Goal: Task Accomplishment & Management: Manage account settings

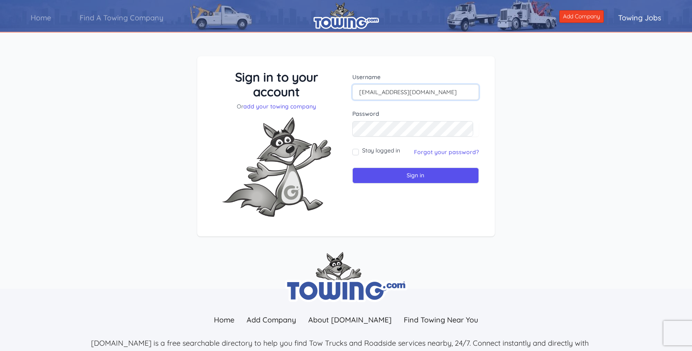
click at [378, 90] on input "[EMAIL_ADDRESS][DOMAIN_NAME]" at bounding box center [415, 92] width 127 height 16
click at [408, 184] on div "Username suncityautocare@gmail.com Password Stay logged in Sign in" at bounding box center [415, 147] width 139 height 154
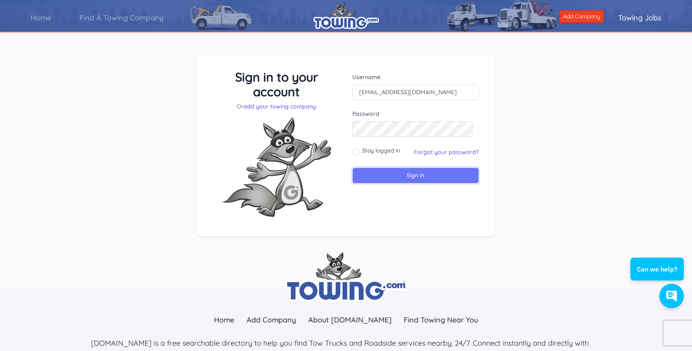
click at [410, 173] on input "Sign in" at bounding box center [415, 176] width 127 height 16
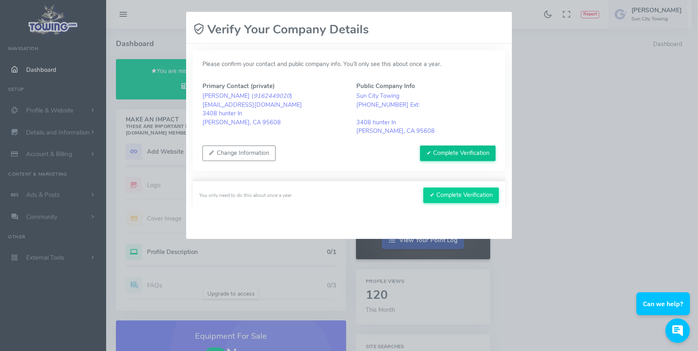
click at [483, 158] on button "✔ Complete Verification" at bounding box center [457, 154] width 75 height 16
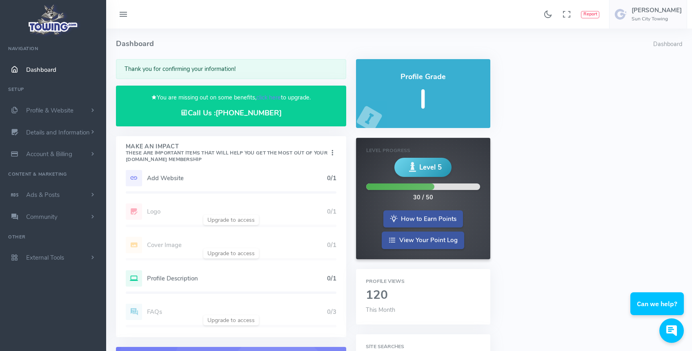
click at [250, 178] on h5 "Add Website" at bounding box center [237, 178] width 180 height 7
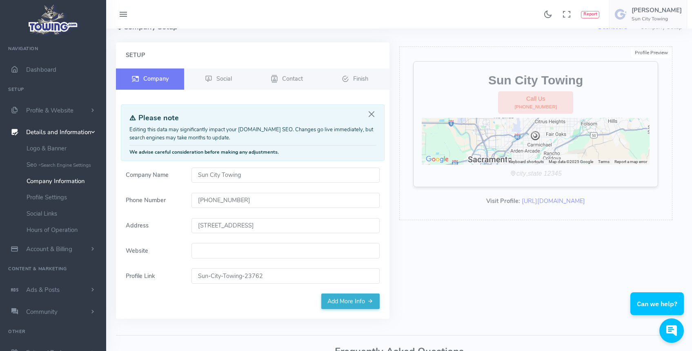
scroll to position [20, 0]
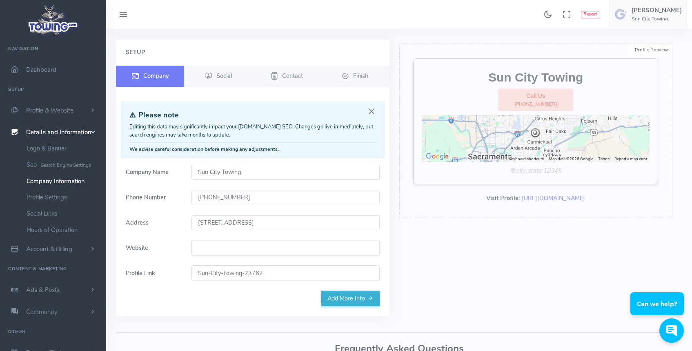
click at [269, 242] on input "Website" at bounding box center [285, 248] width 188 height 16
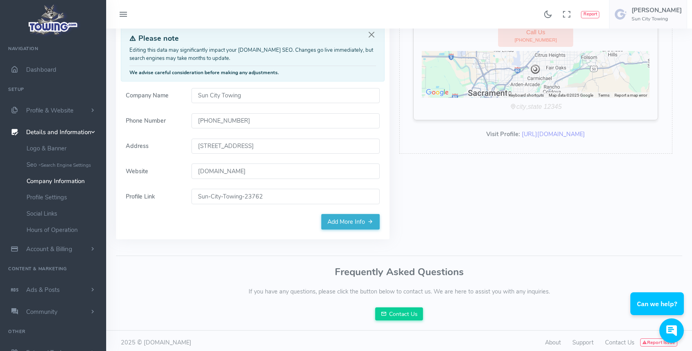
scroll to position [100, 0]
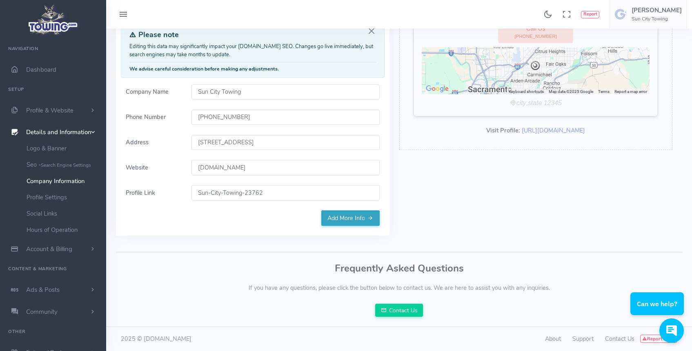
type input "[DOMAIN_NAME]"
click at [358, 215] on link "Add More Info" at bounding box center [350, 219] width 58 height 16
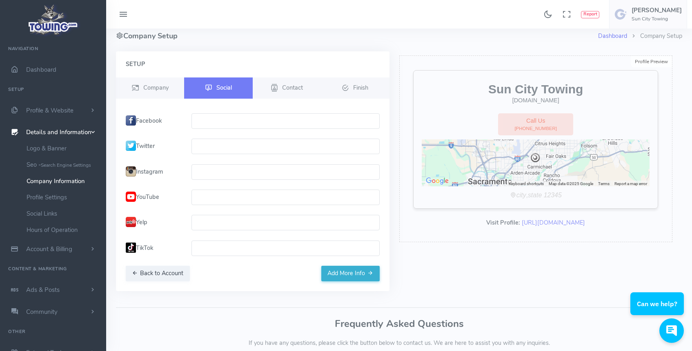
scroll to position [0, 0]
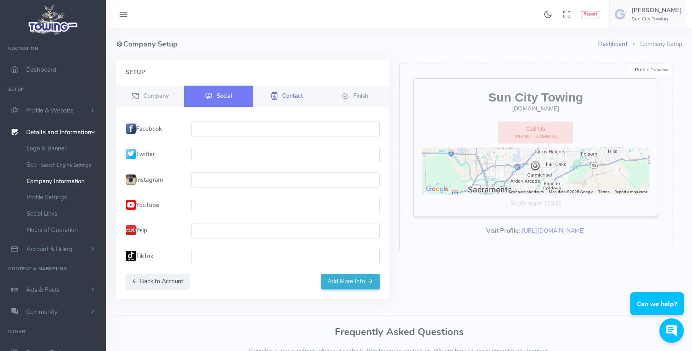
click at [292, 96] on span "Contact" at bounding box center [292, 95] width 21 height 8
click at [352, 282] on button "Add More Info" at bounding box center [350, 282] width 58 height 16
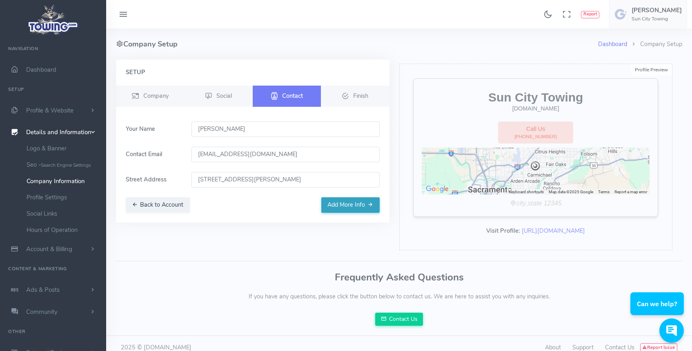
click at [349, 206] on button "Add More Info" at bounding box center [350, 205] width 58 height 16
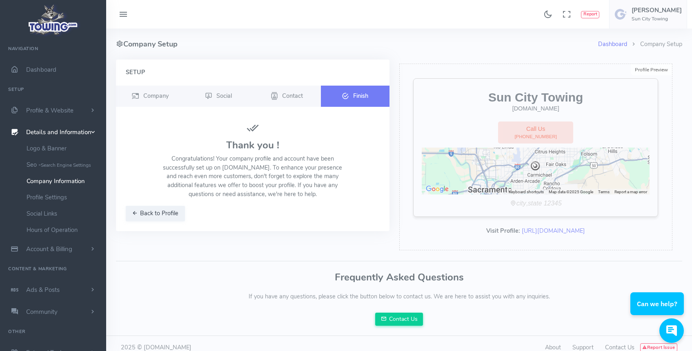
click at [383, 183] on div "Thank you ! Congratulations! Your company profile and account have been success…" at bounding box center [253, 163] width 264 height 82
